Goal: Information Seeking & Learning: Check status

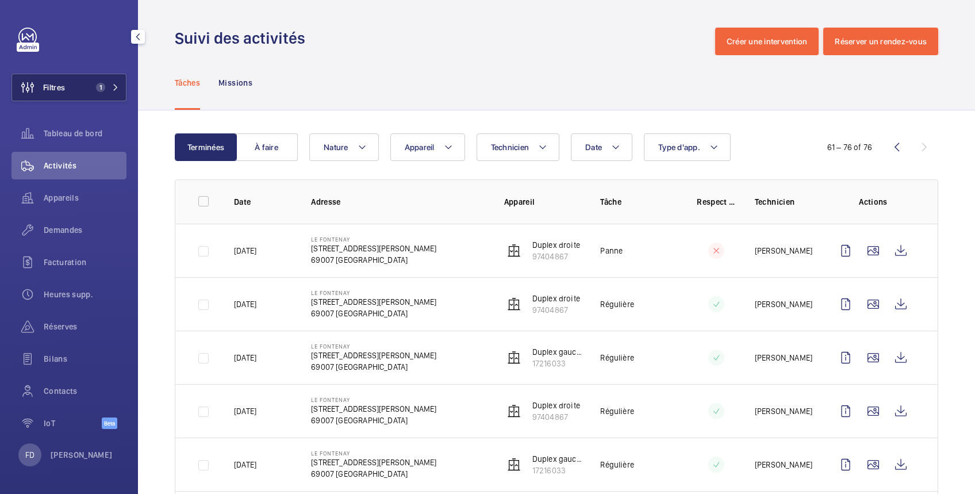
scroll to position [616, 0]
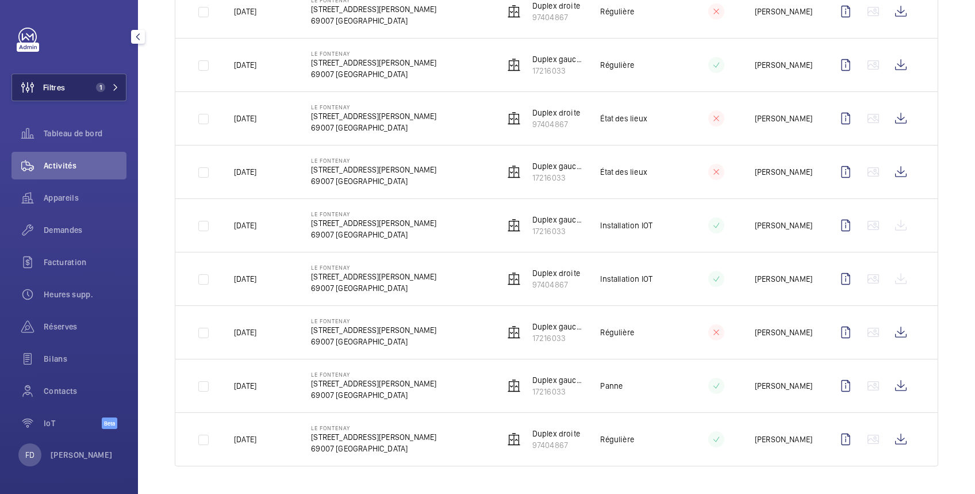
click at [78, 90] on button "Filtres 1" at bounding box center [68, 88] width 115 height 28
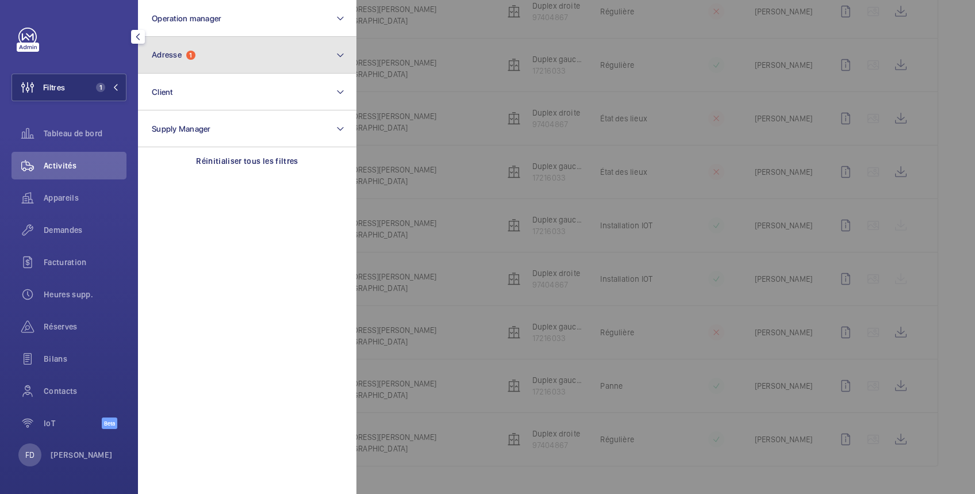
click at [166, 51] on span "Adresse" at bounding box center [167, 54] width 30 height 9
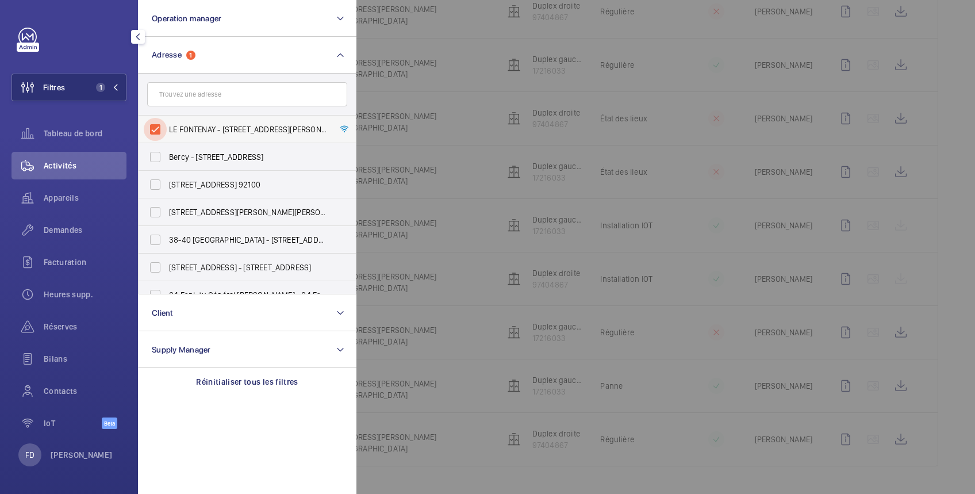
click at [155, 125] on input "LE FONTENAY - [STREET_ADDRESS][PERSON_NAME][PERSON_NAME]" at bounding box center [155, 129] width 23 height 23
checkbox input "false"
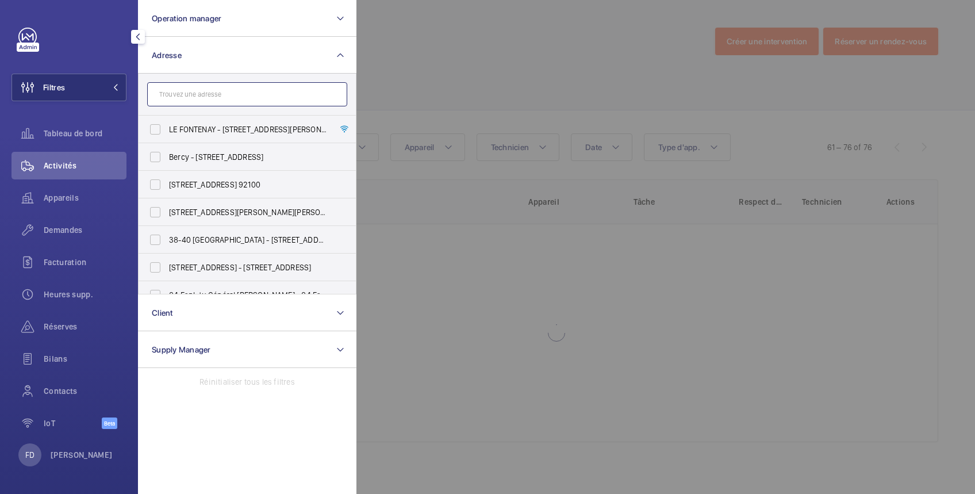
click at [176, 94] on input "text" at bounding box center [247, 94] width 200 height 24
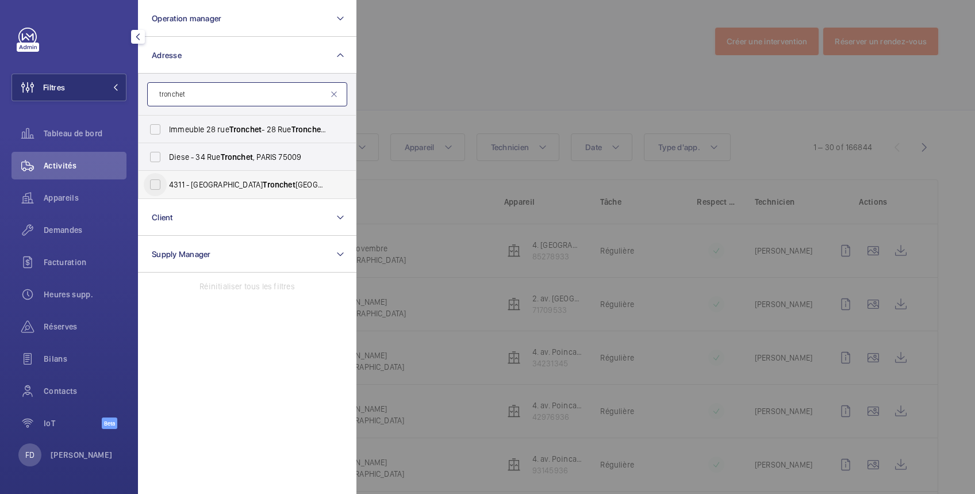
type input "tronchet"
click at [159, 184] on input "[GEOGRAPHIC_DATA][STREET_ADDRESS]" at bounding box center [155, 184] width 23 height 23
checkbox input "true"
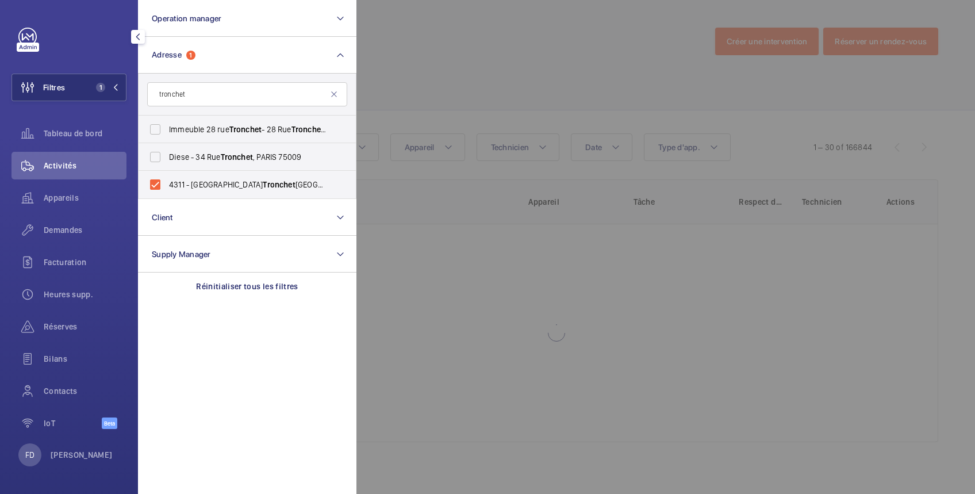
click at [472, 46] on div at bounding box center [843, 247] width 975 height 494
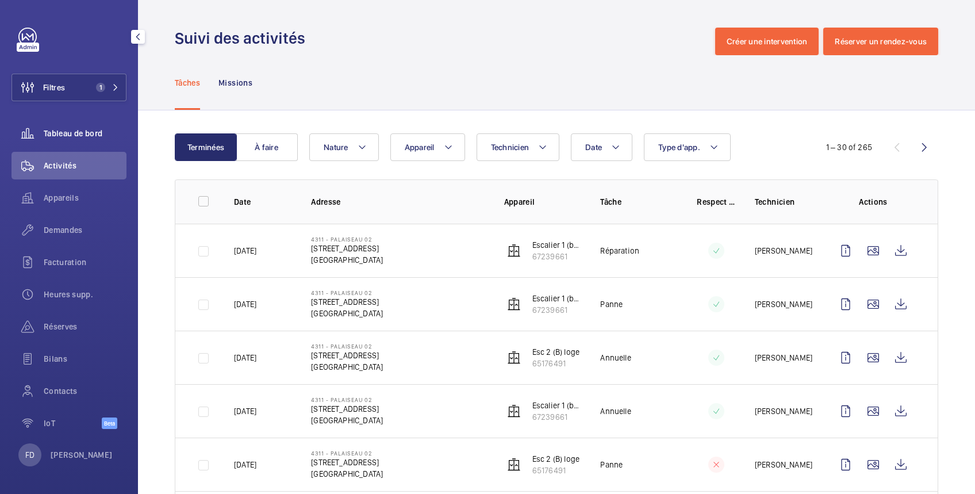
click at [84, 133] on span "Tableau de bord" at bounding box center [85, 133] width 83 height 11
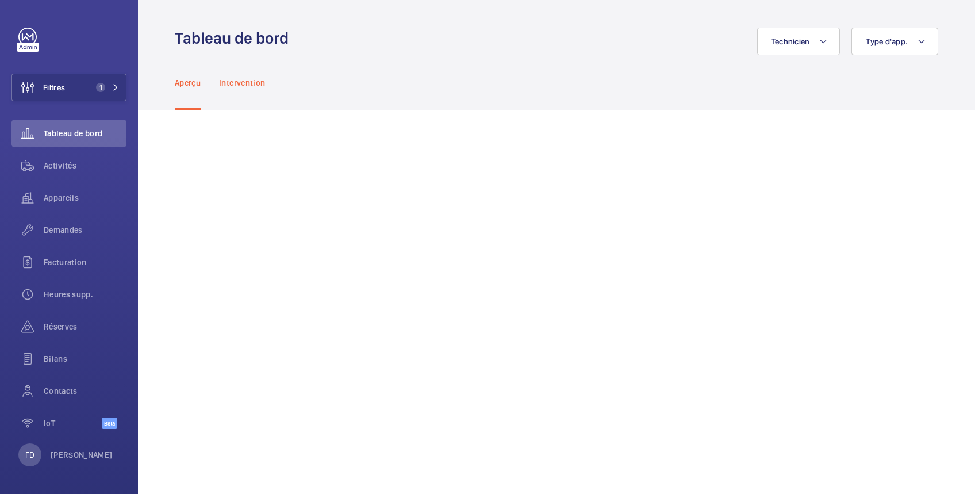
click at [252, 82] on p "Intervention" at bounding box center [242, 82] width 46 height 11
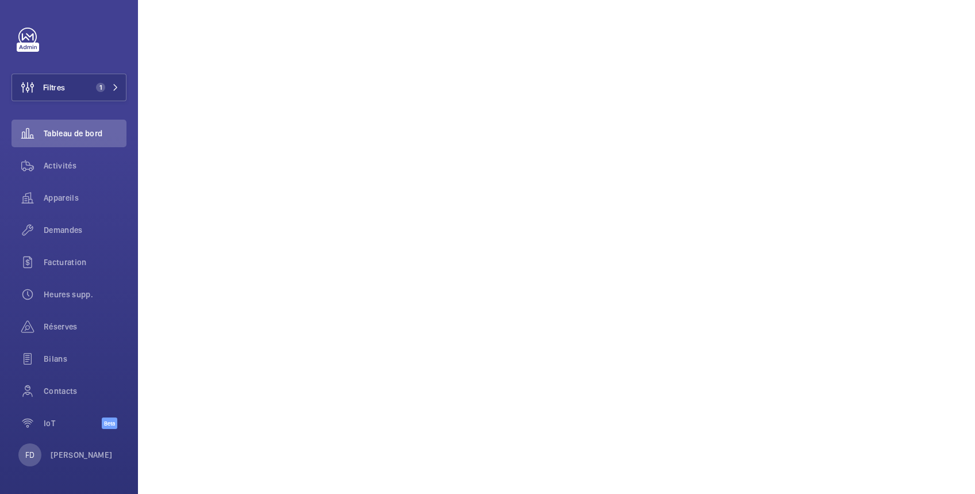
scroll to position [599, 0]
click at [52, 87] on span "Filtres" at bounding box center [54, 87] width 22 height 11
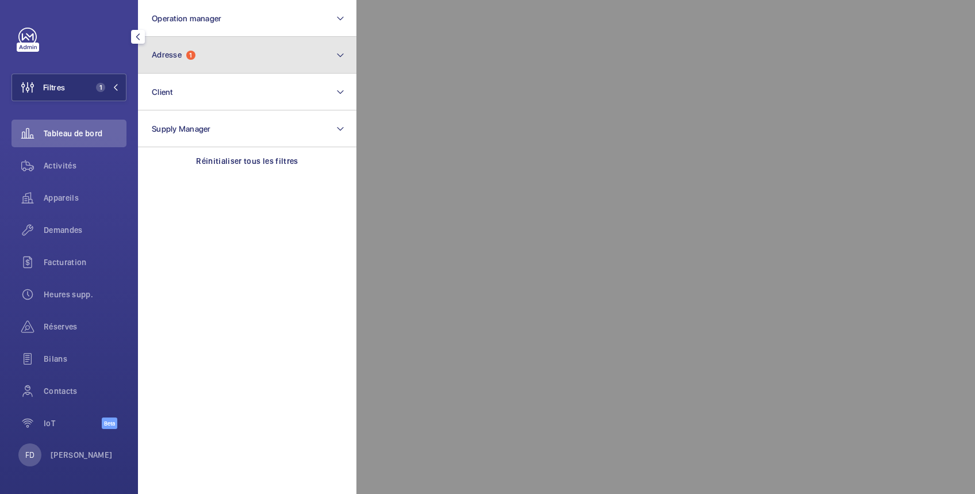
click at [199, 55] on button "Adresse 1" at bounding box center [247, 55] width 218 height 37
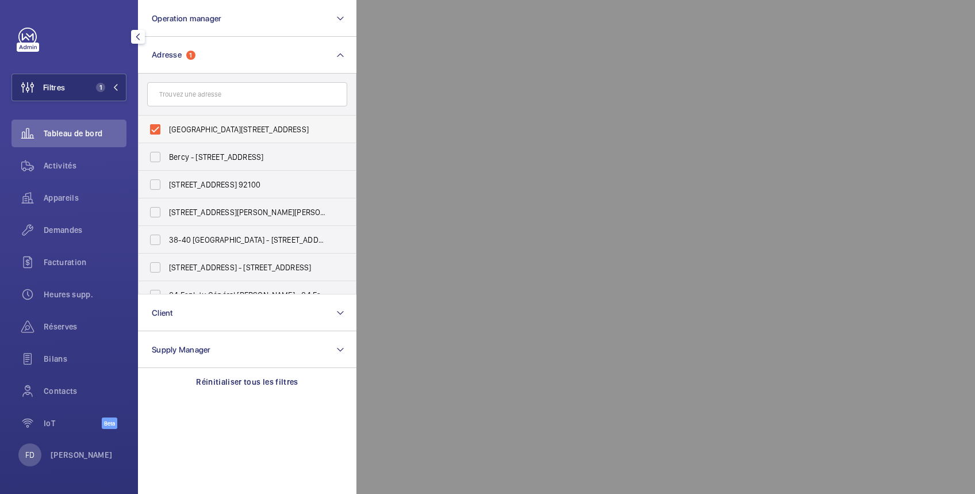
click at [167, 127] on label "[GEOGRAPHIC_DATA][STREET_ADDRESS]" at bounding box center [239, 130] width 200 height 28
click at [167, 127] on input "[GEOGRAPHIC_DATA][STREET_ADDRESS]" at bounding box center [155, 129] width 23 height 23
checkbox input "false"
click at [72, 167] on span "Activités" at bounding box center [85, 165] width 83 height 11
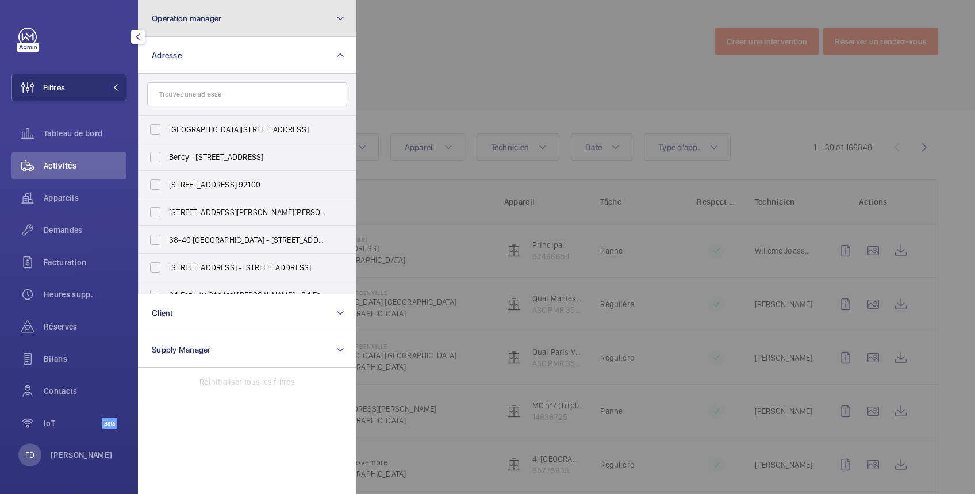
click at [185, 14] on span "Operation manager" at bounding box center [187, 18] width 70 height 9
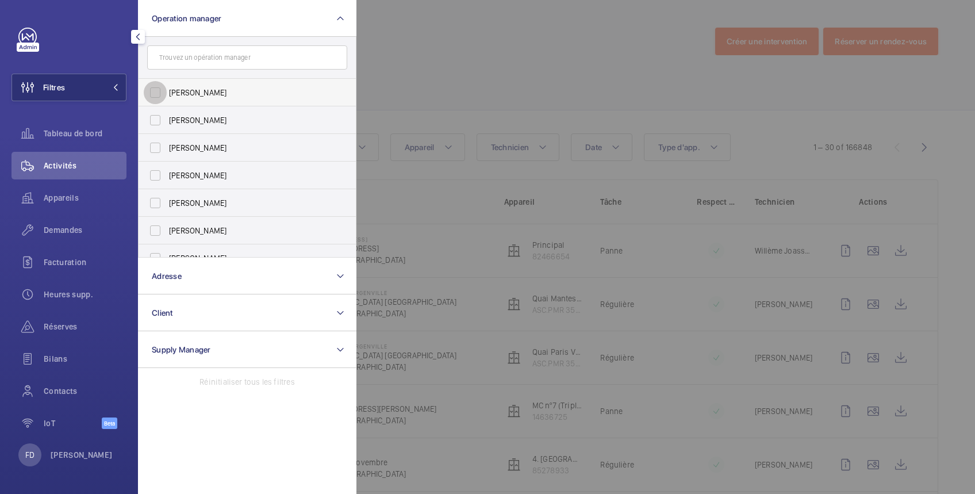
click at [166, 97] on input "[PERSON_NAME]" at bounding box center [155, 92] width 23 height 23
checkbox input "true"
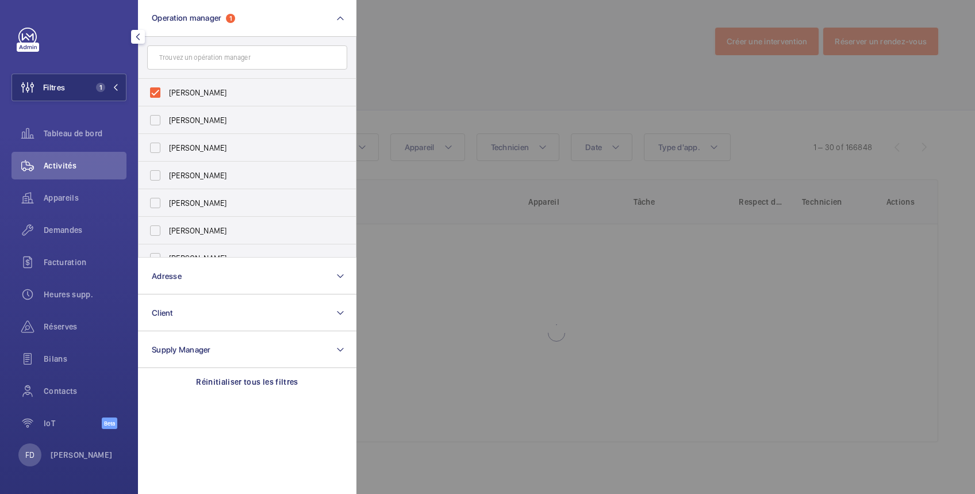
click at [405, 41] on div at bounding box center [843, 247] width 975 height 494
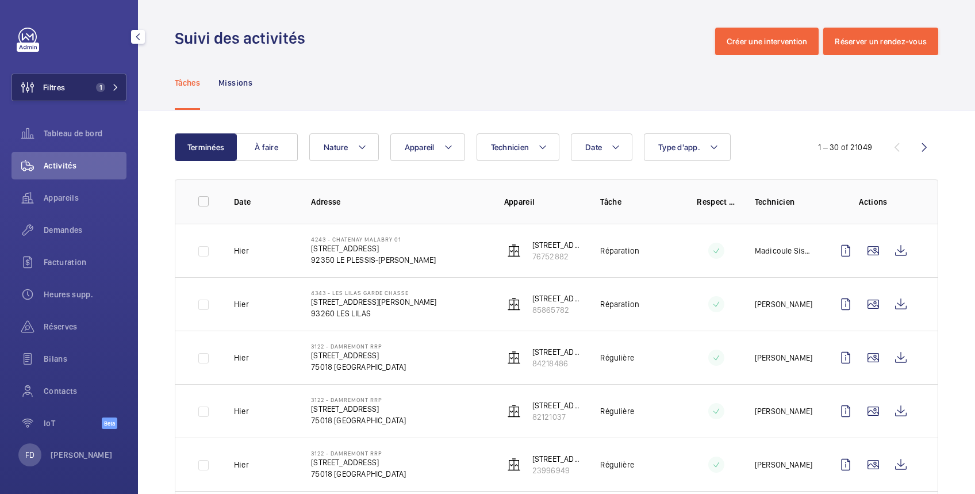
click at [61, 93] on span "Filtres" at bounding box center [54, 87] width 22 height 11
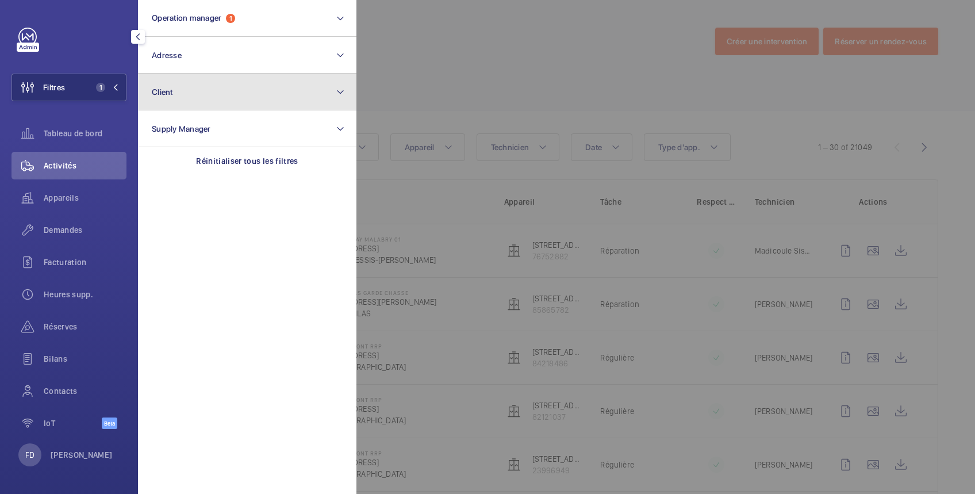
click at [170, 87] on span "Client" at bounding box center [162, 91] width 21 height 9
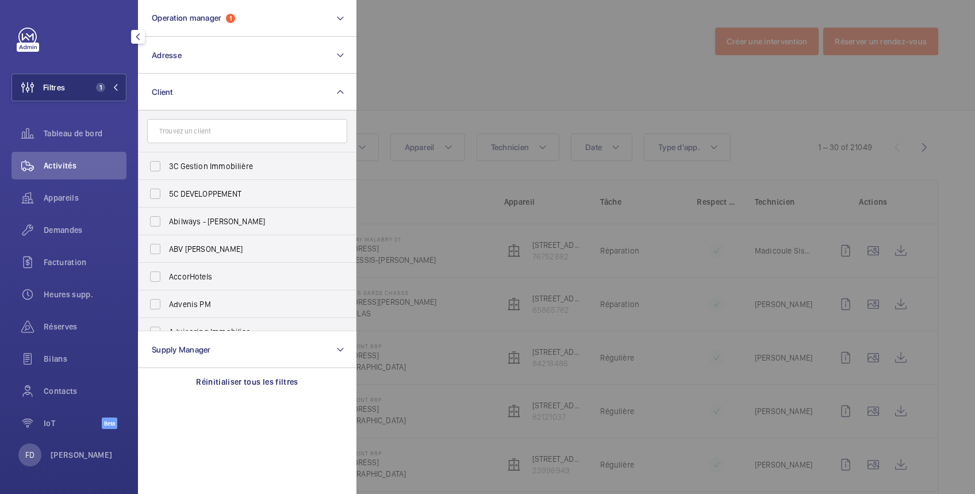
click at [170, 134] on input "text" at bounding box center [247, 131] width 200 height 24
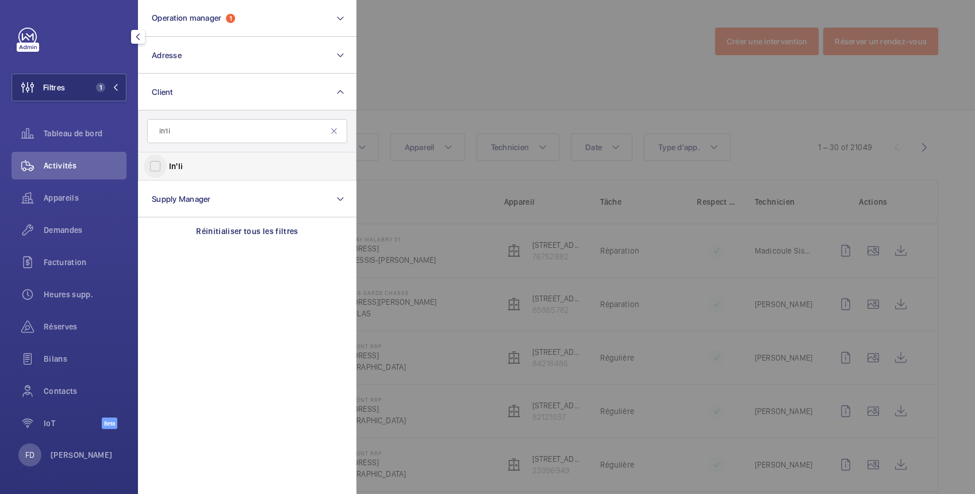
type input "in'li"
click at [152, 162] on input "In'li" at bounding box center [155, 166] width 23 height 23
checkbox input "true"
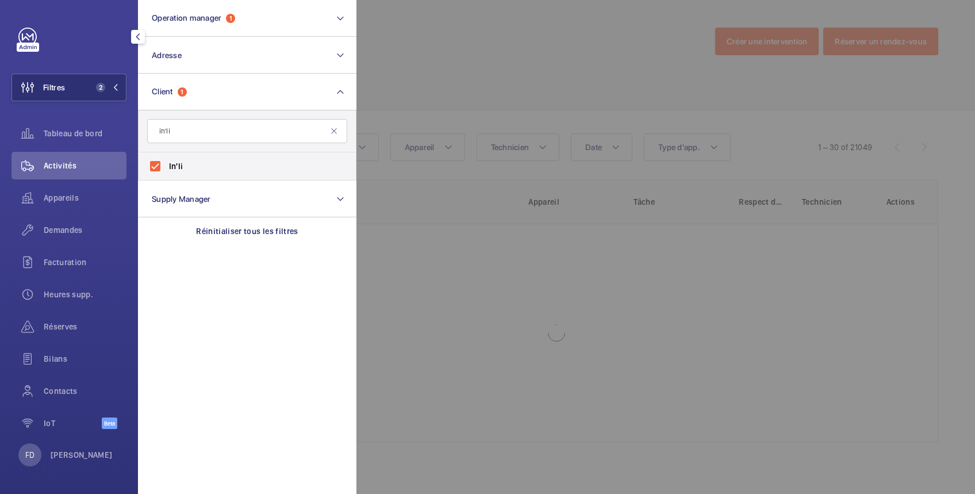
click at [412, 42] on div at bounding box center [843, 247] width 975 height 494
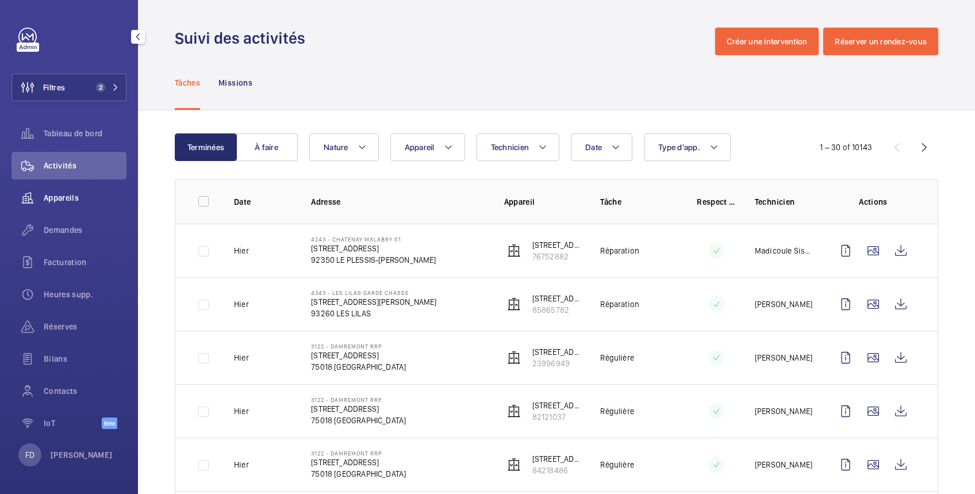
click at [59, 201] on span "Appareils" at bounding box center [85, 197] width 83 height 11
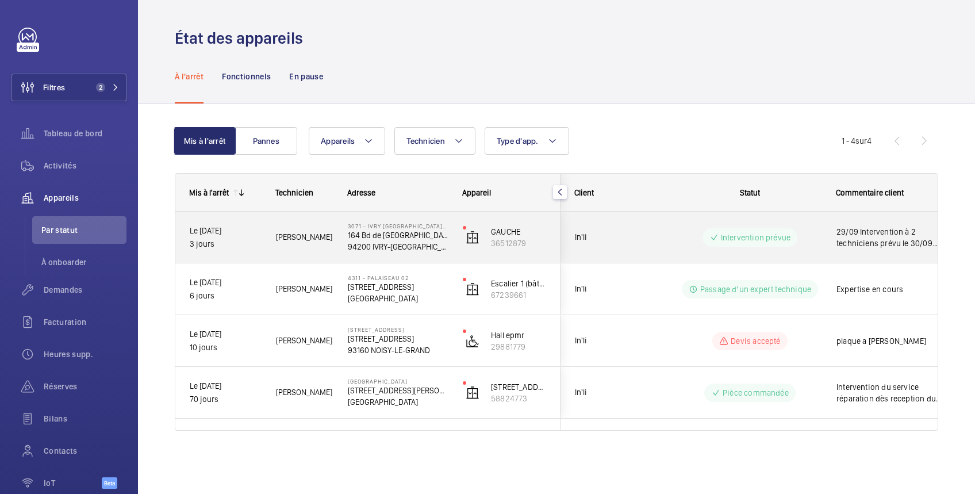
click at [821, 235] on wm-front-pills-cell "Intervention prévue" at bounding box center [749, 237] width 143 height 18
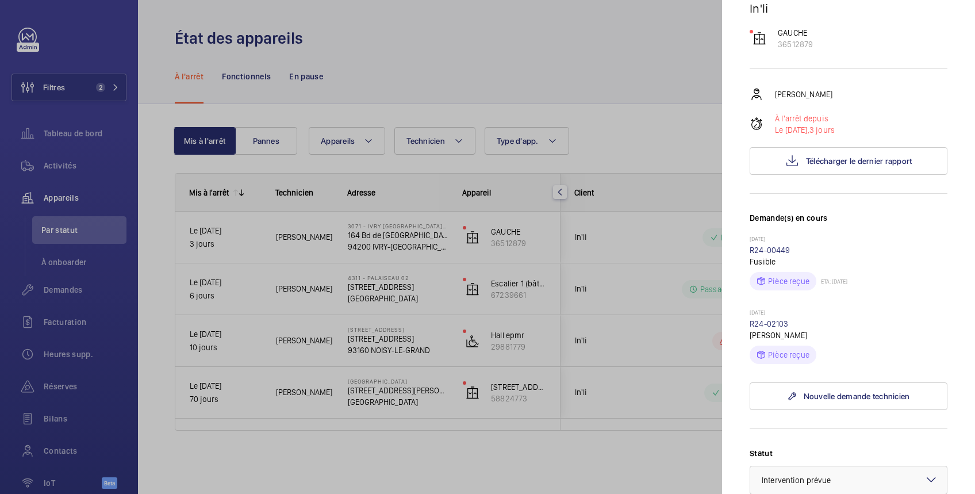
scroll to position [409, 0]
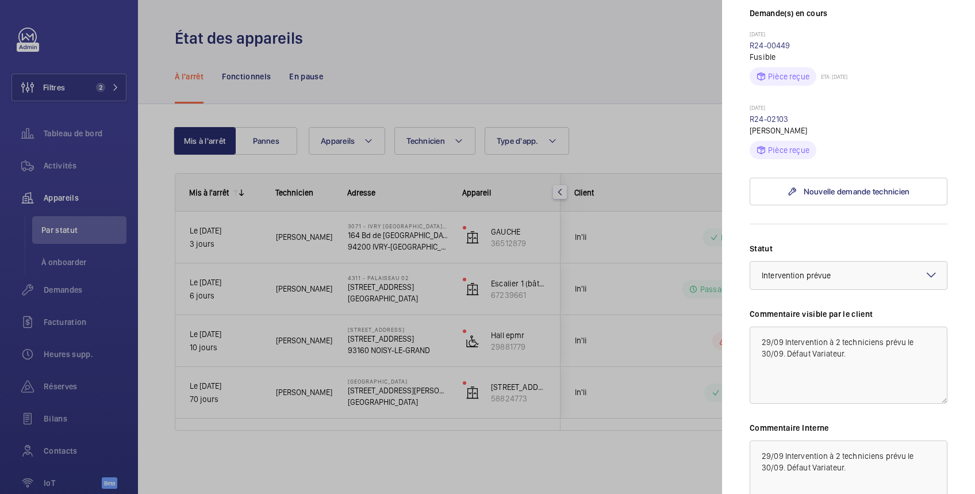
click at [643, 133] on div at bounding box center [487, 247] width 975 height 494
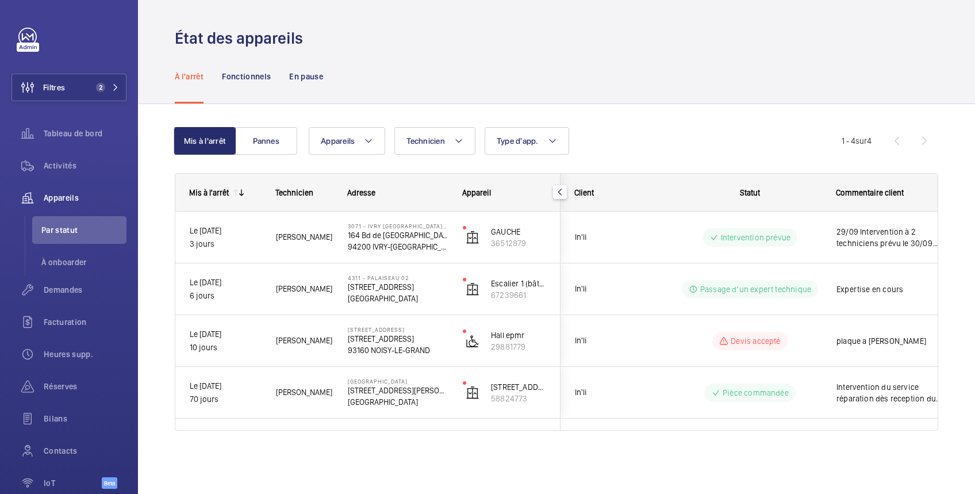
scroll to position [0, 0]
click at [70, 89] on button "Filtres 2" at bounding box center [68, 88] width 115 height 28
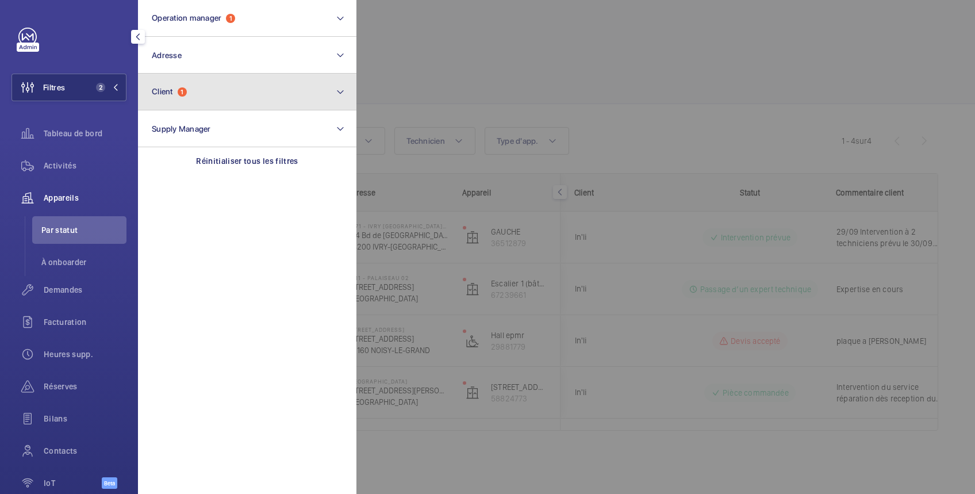
click at [177, 97] on button "Client 1" at bounding box center [247, 92] width 218 height 37
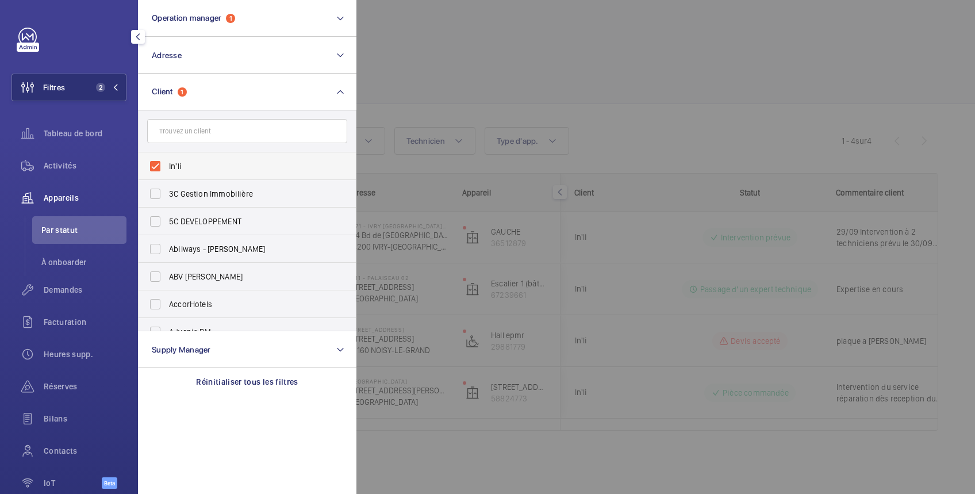
click at [169, 163] on span "In'li" at bounding box center [248, 165] width 158 height 11
click at [167, 163] on input "In'li" at bounding box center [155, 166] width 23 height 23
checkbox input "false"
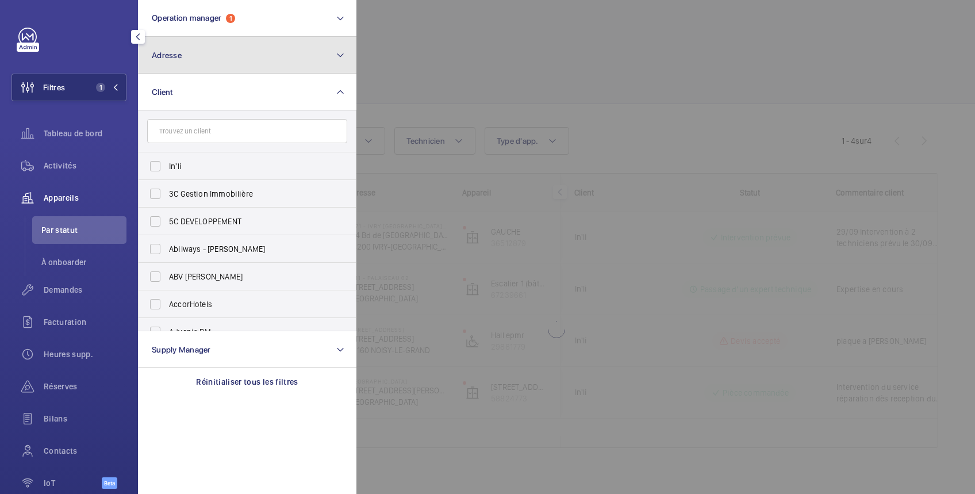
click at [201, 57] on button "Adresse" at bounding box center [247, 55] width 218 height 37
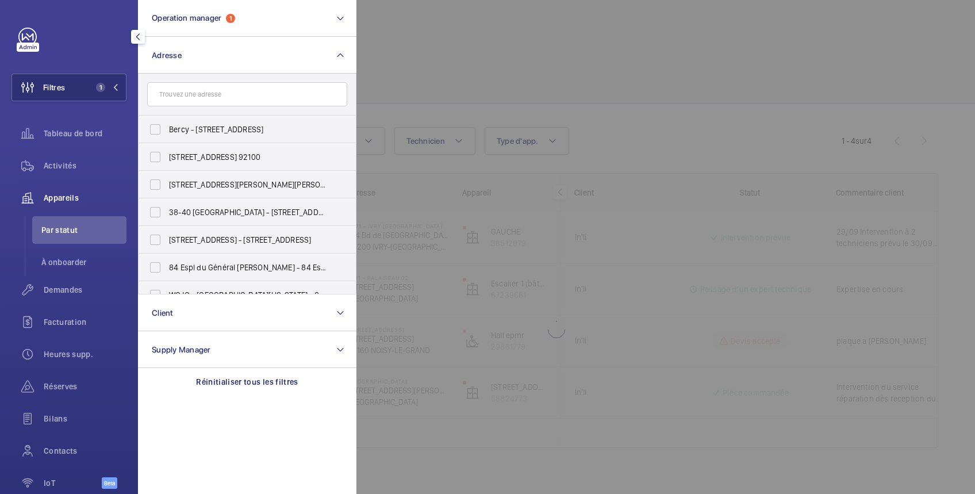
click at [175, 95] on input "text" at bounding box center [247, 94] width 200 height 24
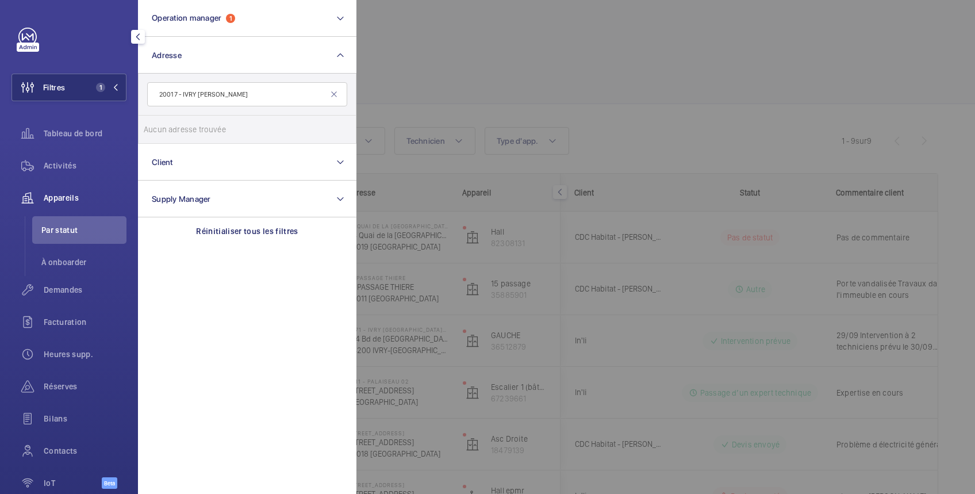
drag, startPoint x: 179, startPoint y: 93, endPoint x: 282, endPoint y: 90, distance: 102.9
click at [282, 90] on input "20017 - IVRY [PERSON_NAME]" at bounding box center [247, 94] width 200 height 24
drag, startPoint x: 282, startPoint y: 90, endPoint x: 177, endPoint y: 98, distance: 105.5
click at [177, 98] on input "20017 - [PERSON_NAME]" at bounding box center [247, 94] width 200 height 24
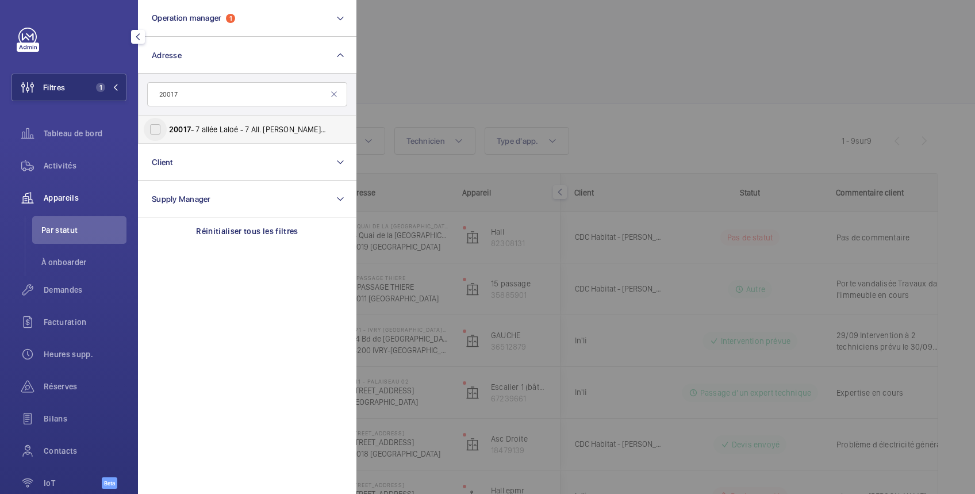
type input "20017"
click at [152, 126] on input "20017 - 7 allée Laloé - 7 All. [PERSON_NAME], [GEOGRAPHIC_DATA]-SEINE 94200" at bounding box center [155, 129] width 23 height 23
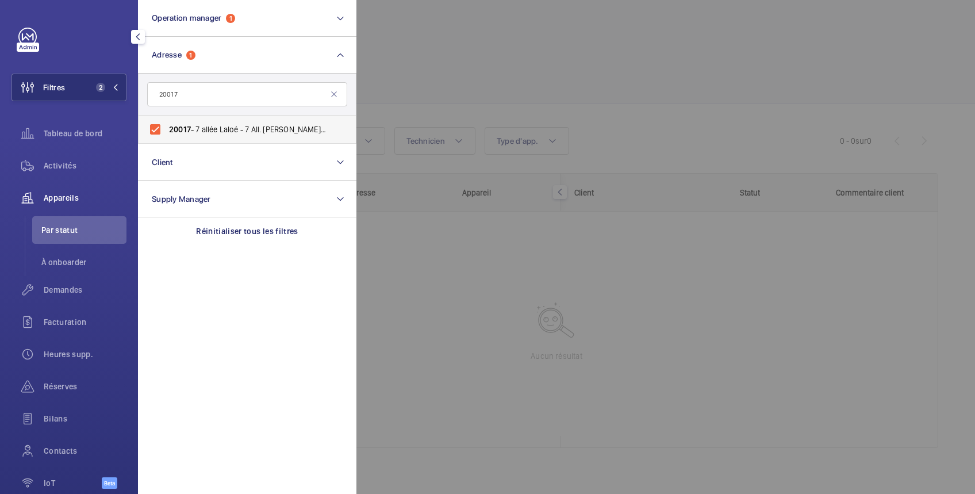
click at [203, 124] on span "20017 - 7 allée Laloé - 7 All. [PERSON_NAME], [GEOGRAPHIC_DATA]-SEINE 94200" at bounding box center [248, 129] width 158 height 11
click at [167, 124] on input "20017 - 7 allée Laloé - 7 All. [PERSON_NAME], [GEOGRAPHIC_DATA]-SEINE 94200" at bounding box center [155, 129] width 23 height 23
click at [203, 124] on span "20017 - 7 allée Laloé - 7 All. [PERSON_NAME], [GEOGRAPHIC_DATA]-SEINE 94200" at bounding box center [248, 129] width 158 height 11
click at [167, 124] on input "20017 - 7 allée Laloé - 7 All. [PERSON_NAME], [GEOGRAPHIC_DATA]-SEINE 94200" at bounding box center [155, 129] width 23 height 23
checkbox input "true"
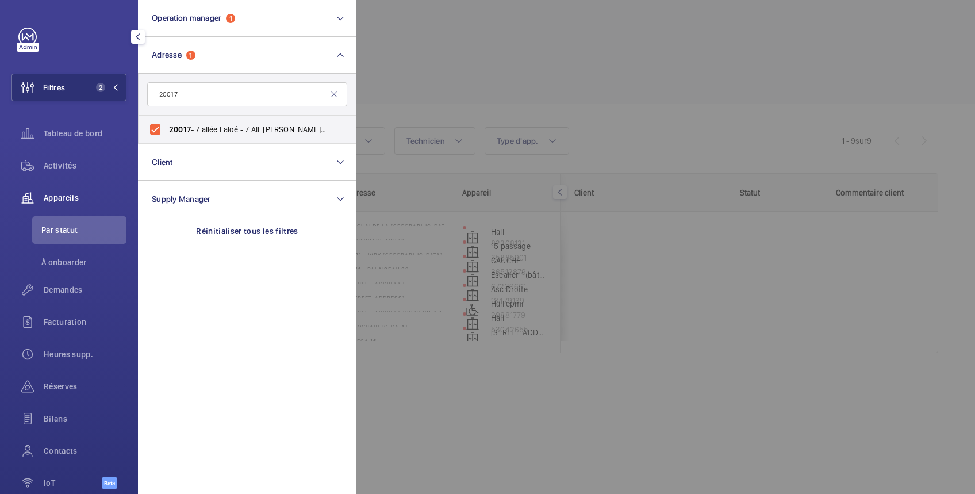
click at [424, 37] on div at bounding box center [843, 247] width 975 height 494
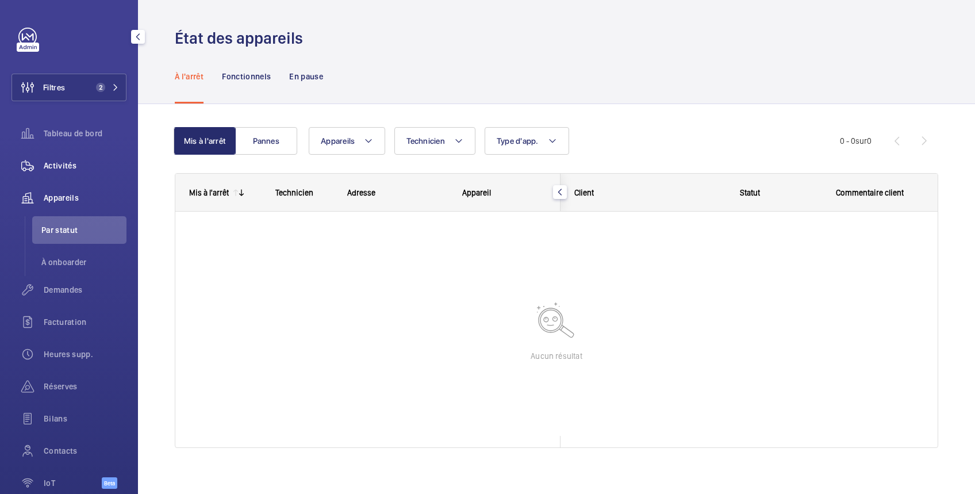
click at [64, 163] on span "Activités" at bounding box center [85, 165] width 83 height 11
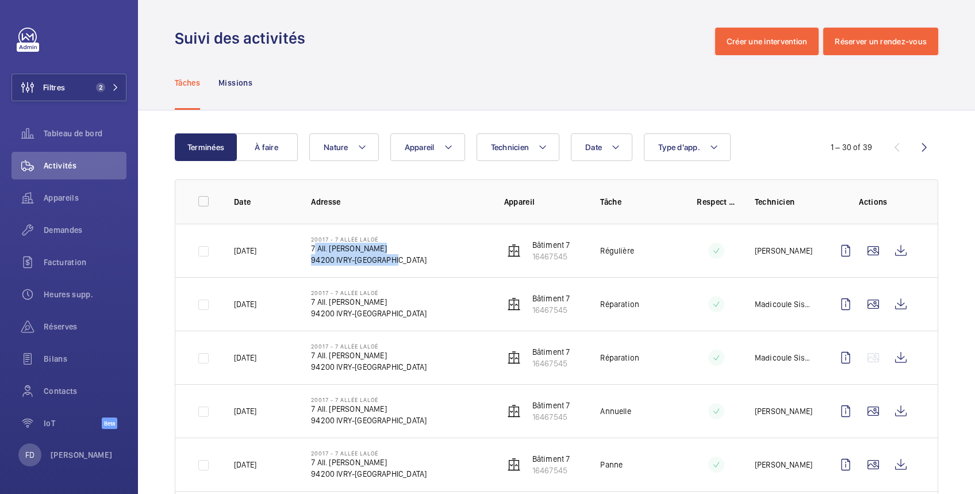
drag, startPoint x: 309, startPoint y: 245, endPoint x: 399, endPoint y: 262, distance: 91.9
click at [399, 262] on td "20017 - 7 allée Laloé 7 All. [PERSON_NAME] 94200 IVRY-[GEOGRAPHIC_DATA]" at bounding box center [389, 250] width 193 height 53
copy div "7 All. [PERSON_NAME] 94200 IVRY-[GEOGRAPHIC_DATA]"
